Goal: Information Seeking & Learning: Learn about a topic

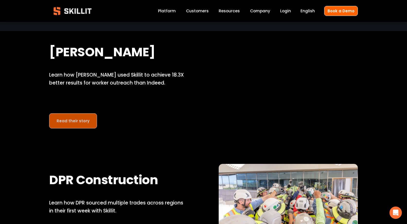
scroll to position [339, 0]
click at [71, 119] on link "Read their story" at bounding box center [73, 120] width 48 height 15
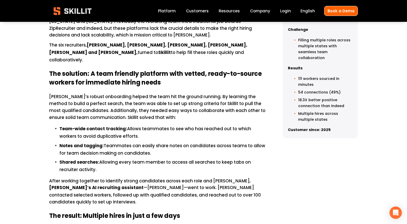
scroll to position [323, 0]
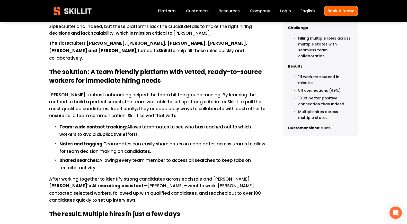
drag, startPoint x: 316, startPoint y: 107, endPoint x: 291, endPoint y: 65, distance: 48.7
click at [291, 74] on ul "111 workers sourced in minutes 54 connections (49%) 18.3X better positive conne…" at bounding box center [320, 97] width 65 height 47
copy ul "111 workers sourced in minutes 54 connections (49%) 18.3X better positive conne…"
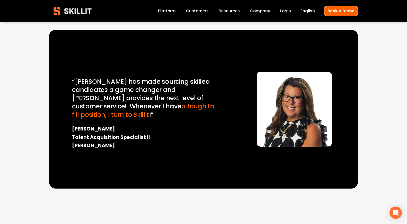
scroll to position [758, 0]
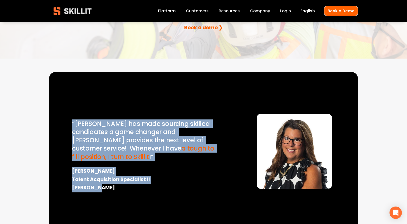
drag, startPoint x: 72, startPoint y: 105, endPoint x: 118, endPoint y: 165, distance: 75.0
click at [119, 165] on div "“Skillit has made sourcing skilled candidates a game changer and Sam provides t…" at bounding box center [145, 156] width 146 height 73
copy div "“Skillit has made sourcing skilled candidates a game changer and Sam provides t…"
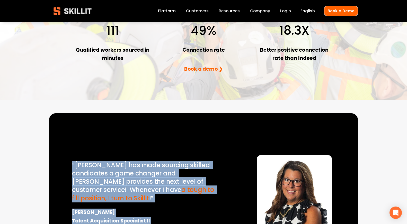
scroll to position [647, 0]
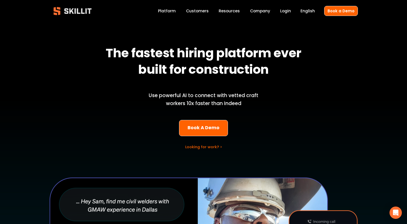
click at [257, 13] on link "Company" at bounding box center [260, 10] width 20 height 7
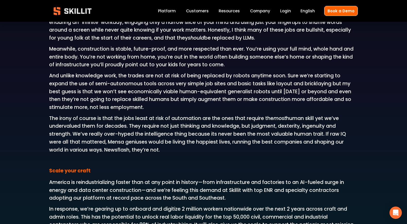
scroll to position [681, 0]
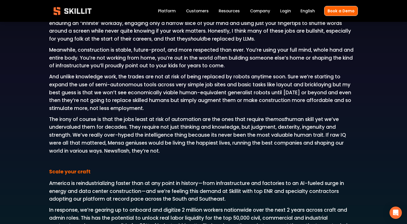
click at [132, 118] on span "The irony of course is that the jobs least at risk of automation are the ones t…" at bounding box center [198, 135] width 298 height 39
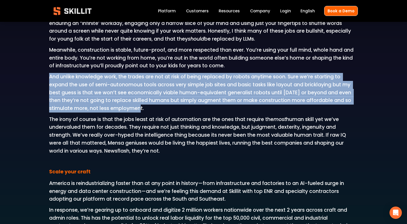
drag, startPoint x: 164, startPoint y: 109, endPoint x: 46, endPoint y: 79, distance: 122.5
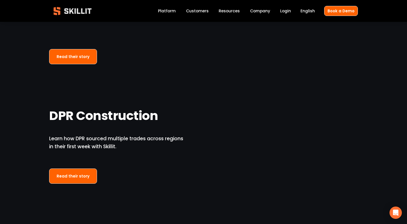
scroll to position [340, 0]
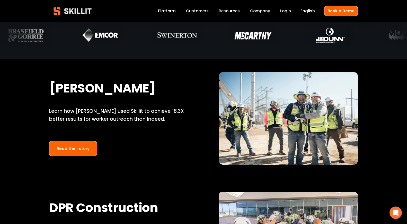
scroll to position [279, 0]
